Goal: Transaction & Acquisition: Purchase product/service

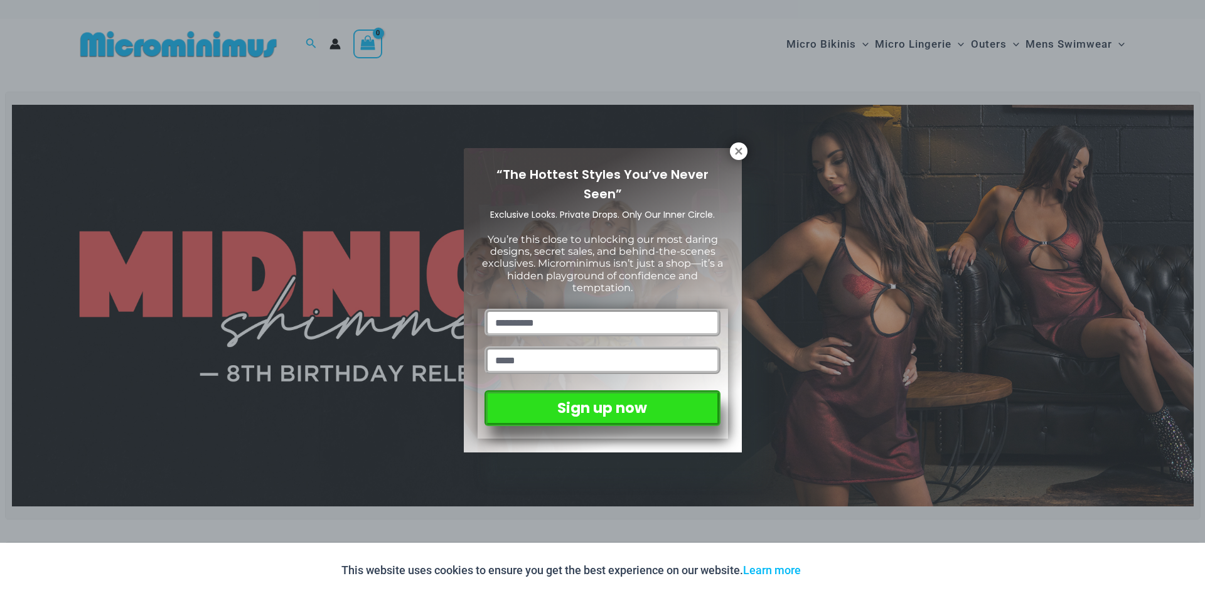
click at [750, 147] on div "“The Hottest Styles You’ve Never Seen” Exclusive Looks. Private Drops. Only Our…" at bounding box center [602, 299] width 1205 height 598
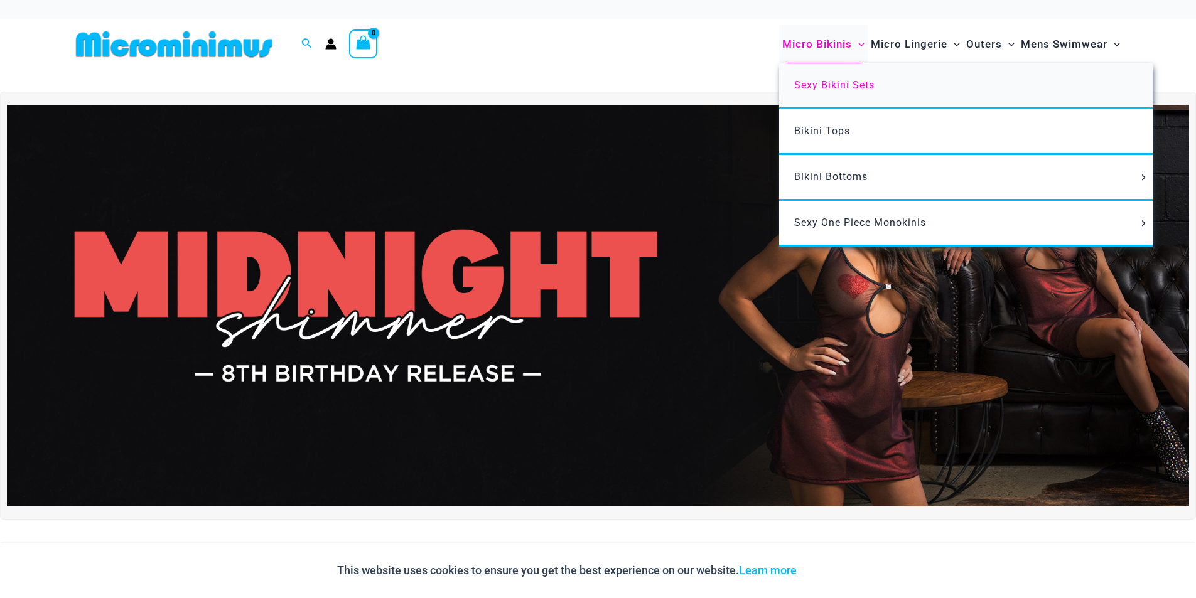
click at [823, 72] on link "Sexy Bikini Sets" at bounding box center [966, 86] width 374 height 46
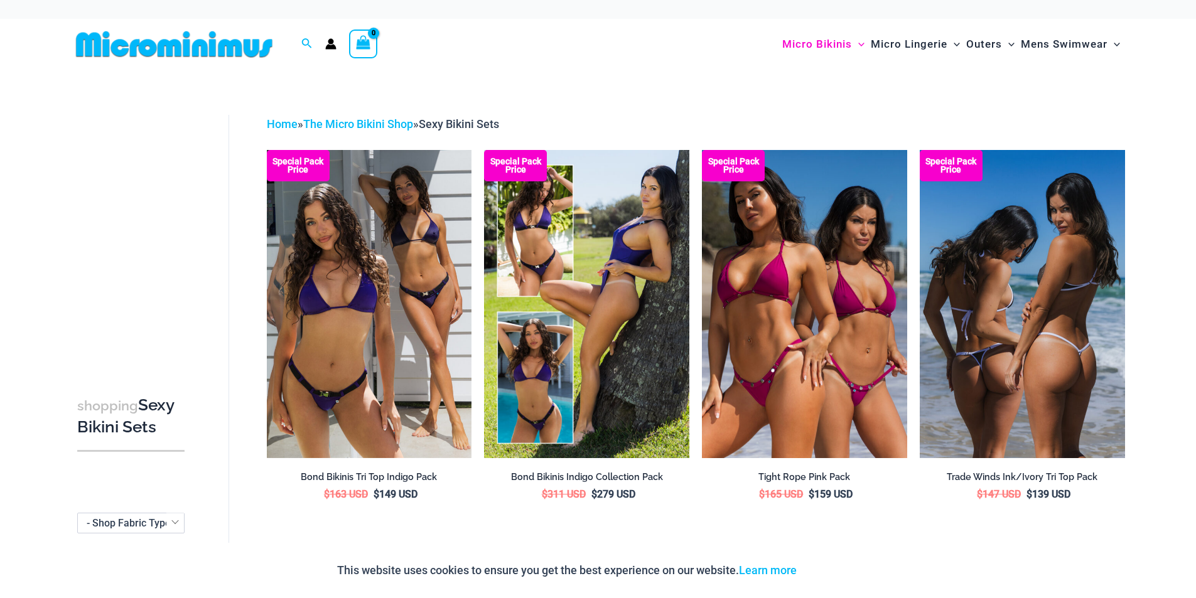
click at [936, 269] on img at bounding box center [1022, 304] width 205 height 308
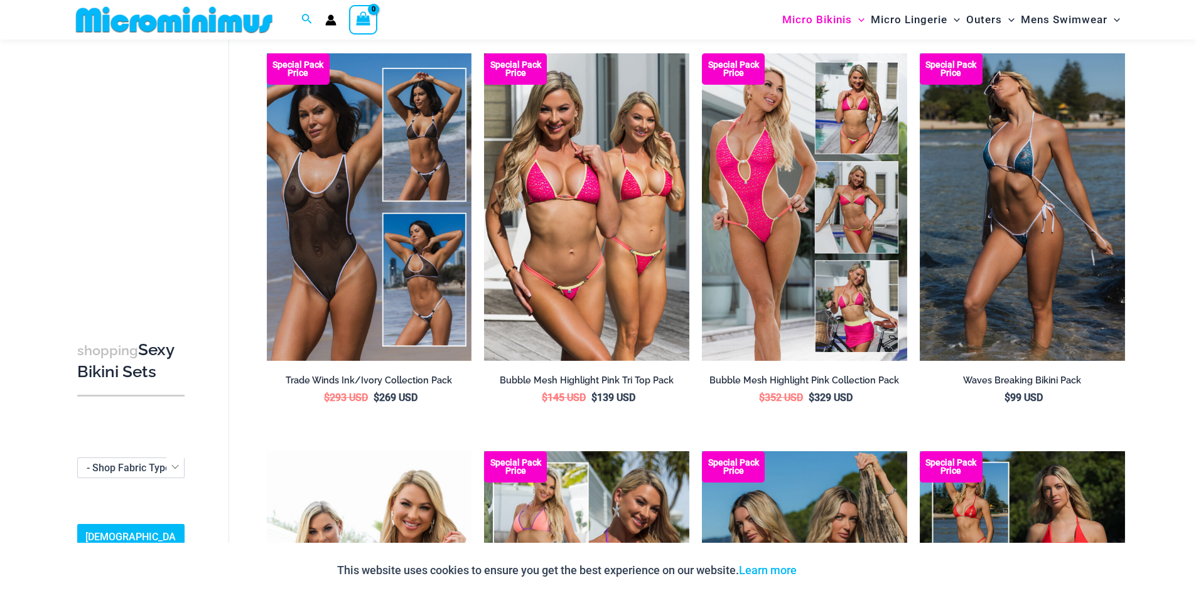
scroll to position [491, 0]
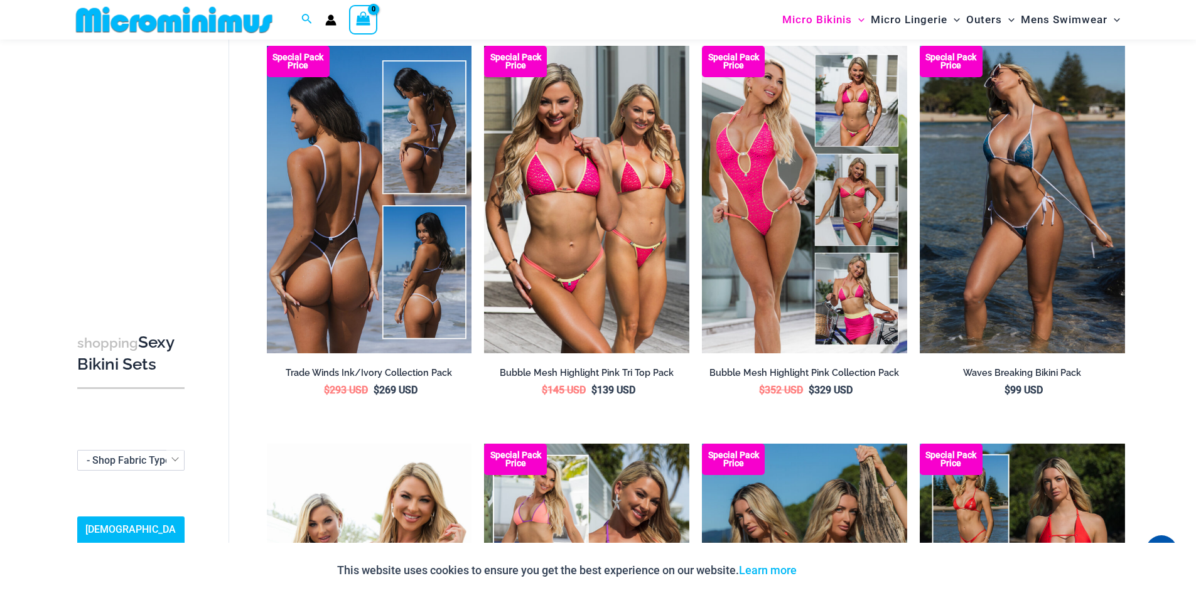
click at [409, 332] on img at bounding box center [369, 200] width 205 height 308
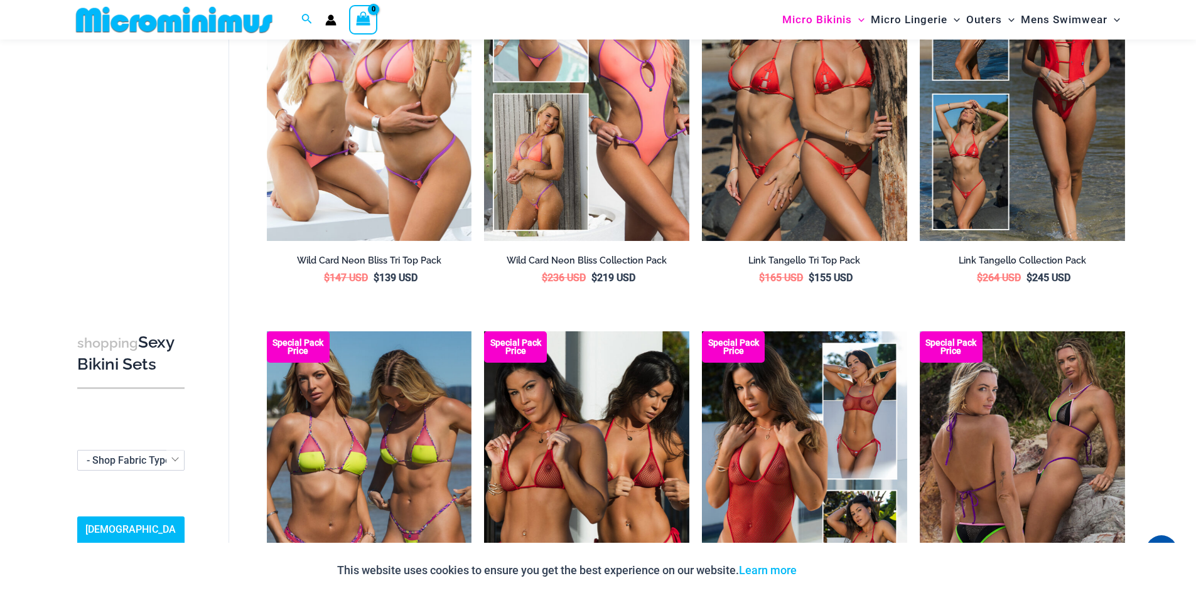
scroll to position [1370, 0]
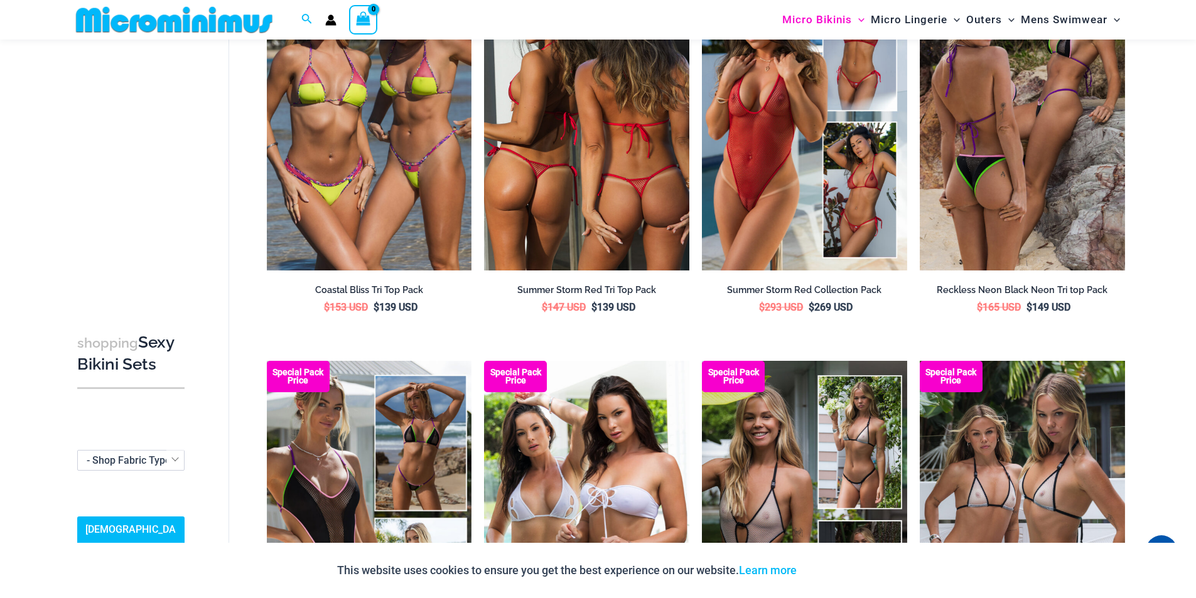
click at [581, 208] on img at bounding box center [586, 117] width 205 height 308
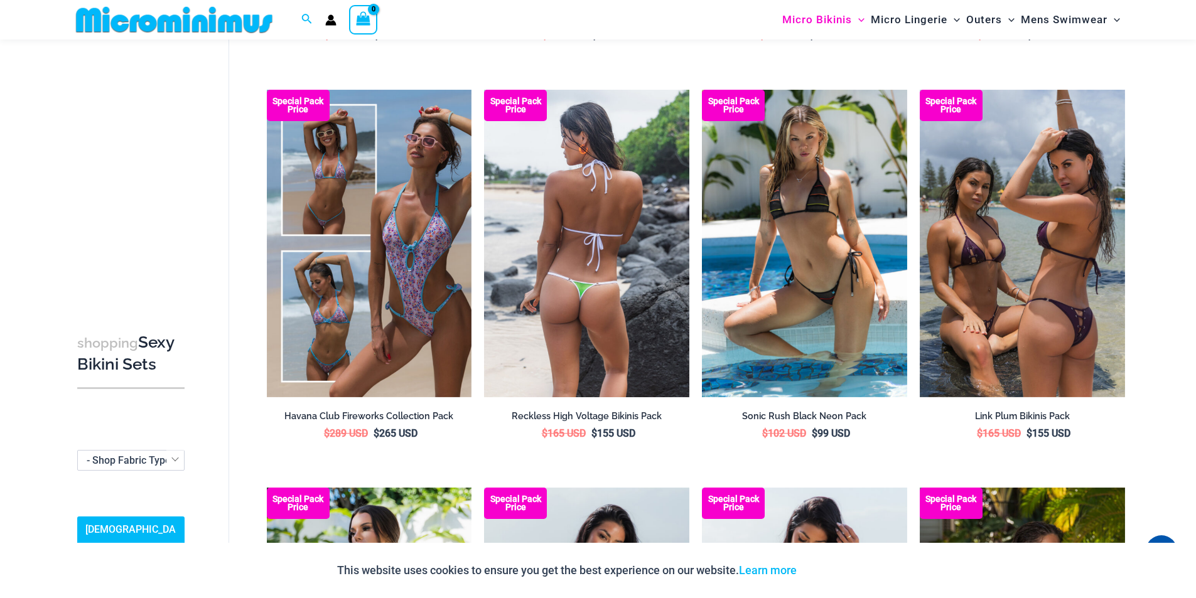
scroll to position [2939, 0]
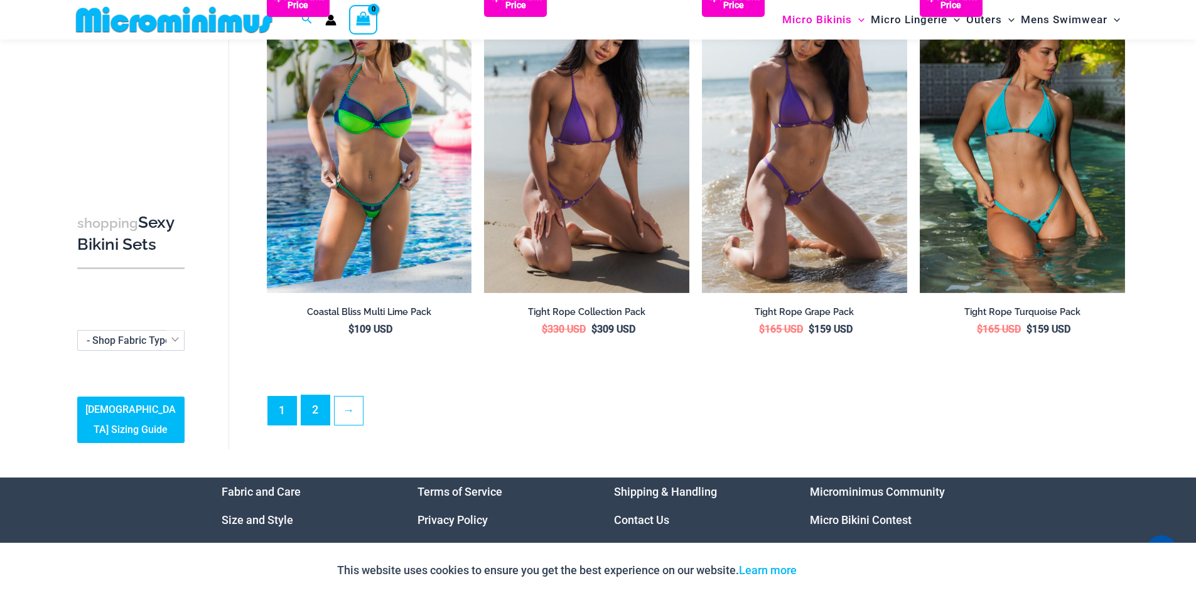
click at [319, 404] on link "2" at bounding box center [315, 410] width 28 height 30
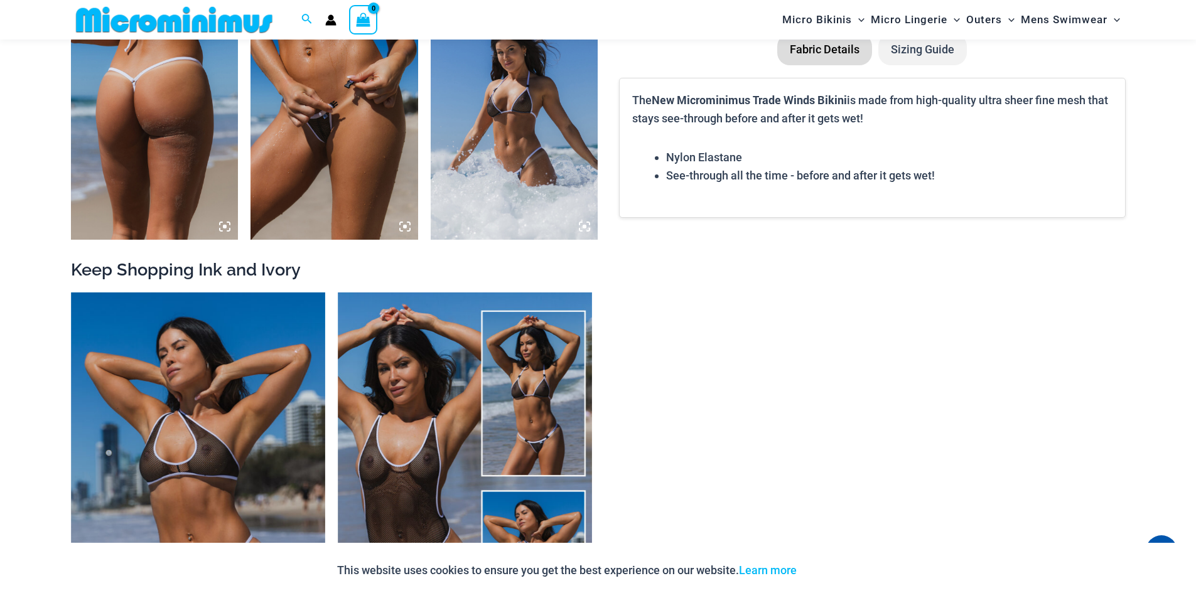
scroll to position [1746, 0]
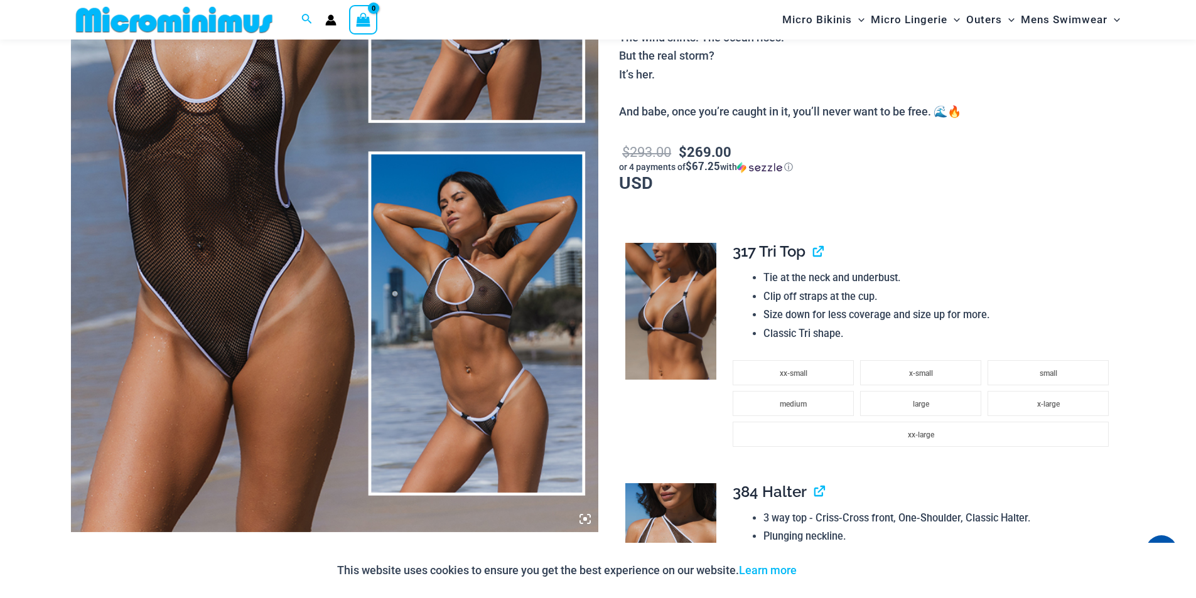
scroll to position [429, 0]
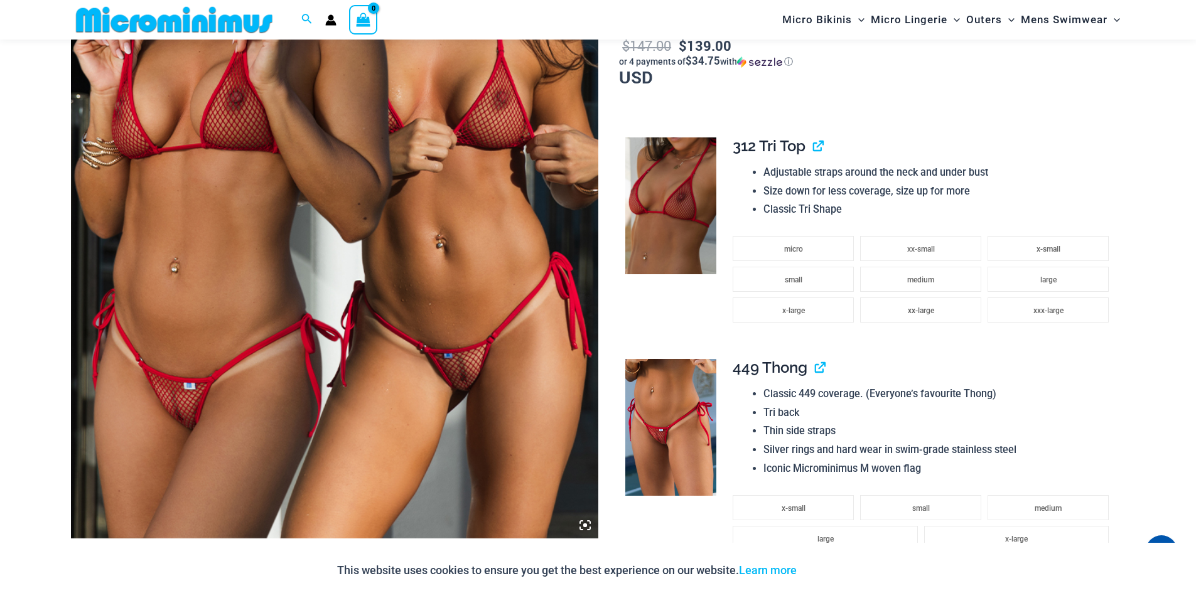
scroll to position [365, 0]
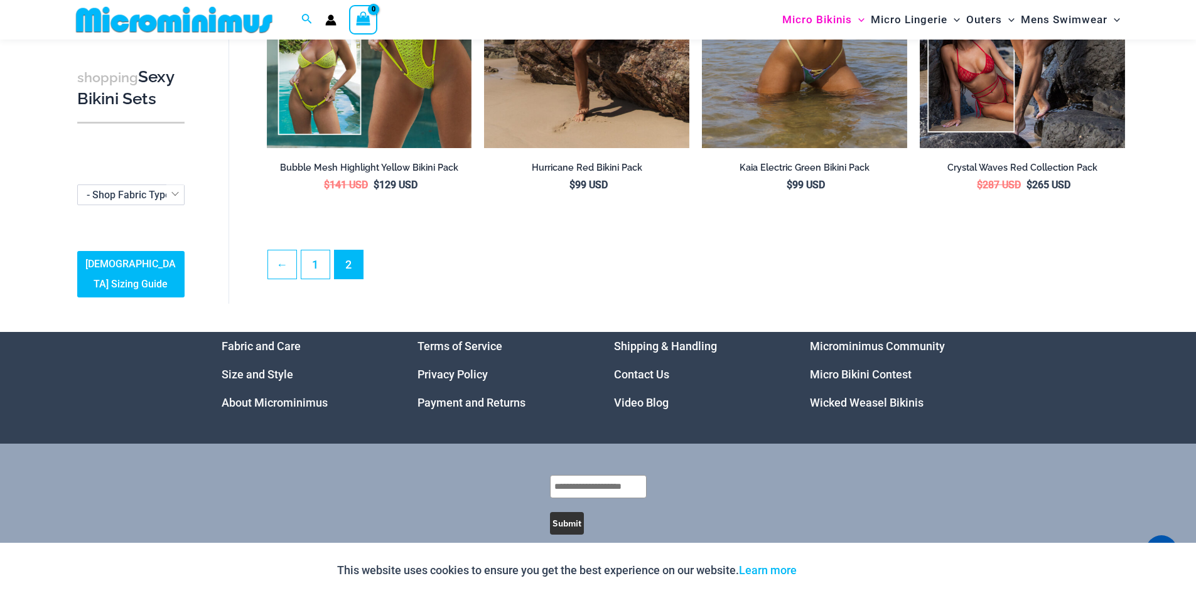
scroll to position [716, 0]
